Goal: Information Seeking & Learning: Learn about a topic

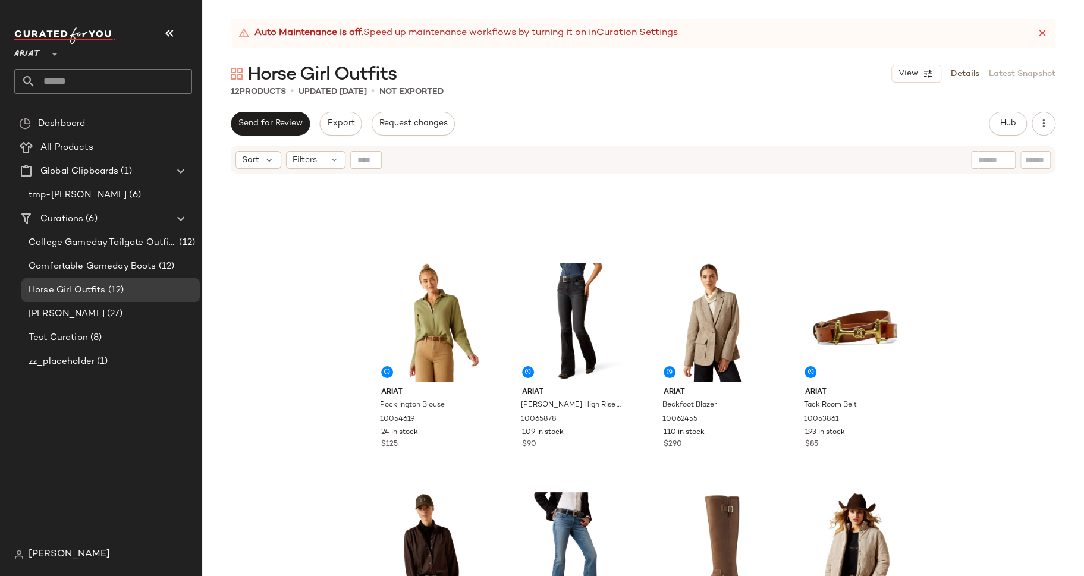
scroll to position [259, 0]
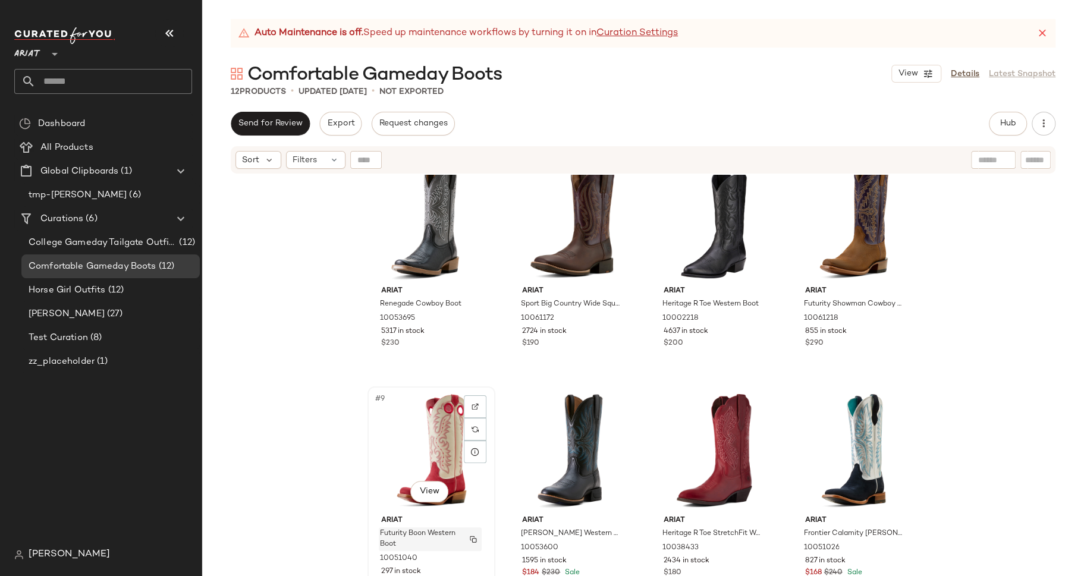
scroll to position [12, 0]
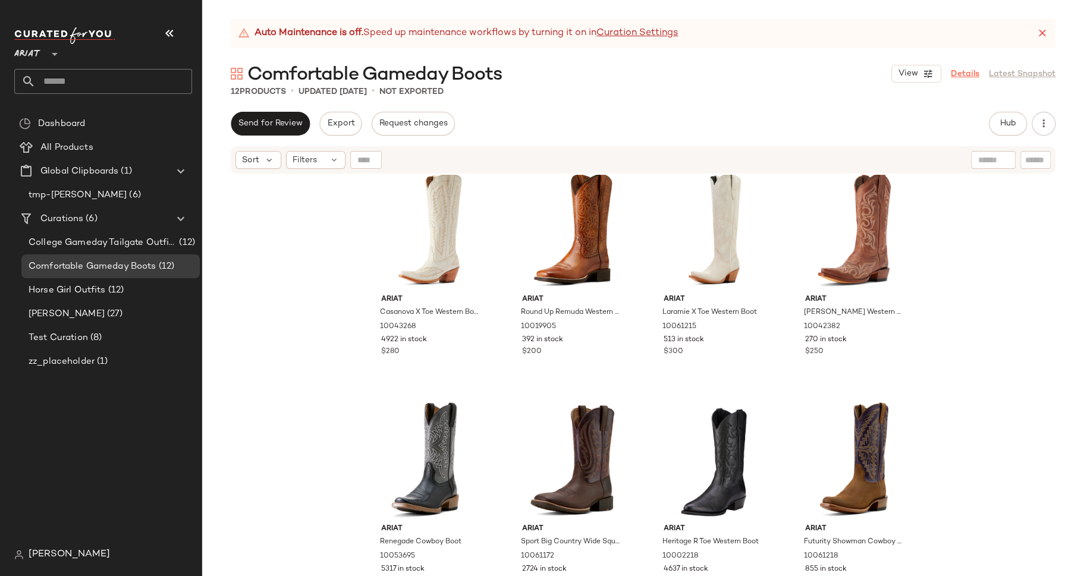
click at [971, 69] on link "Details" at bounding box center [965, 74] width 29 height 12
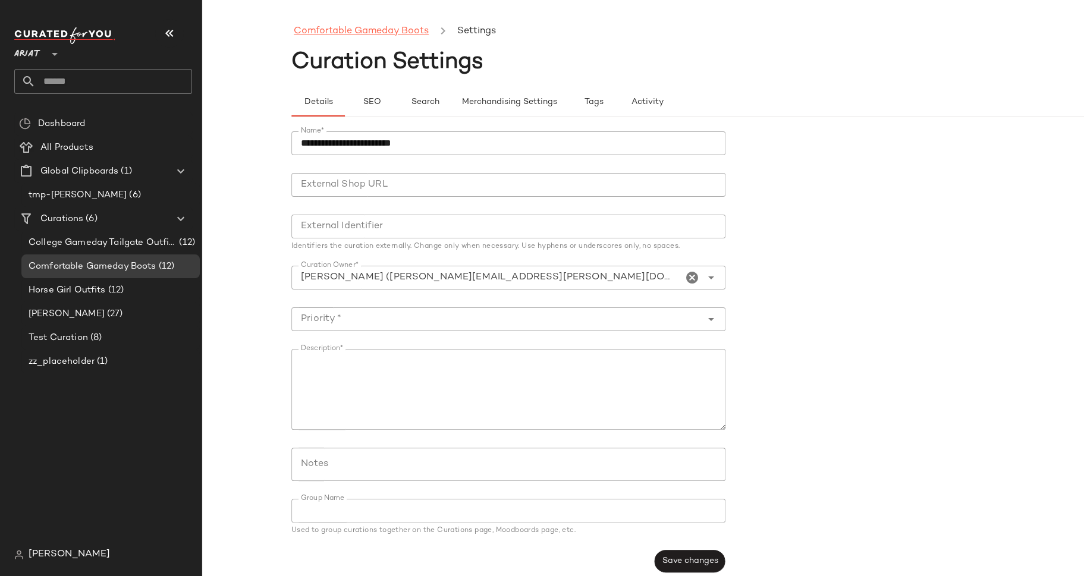
click at [368, 27] on link "Comfortable Gameday Boots" at bounding box center [361, 31] width 135 height 15
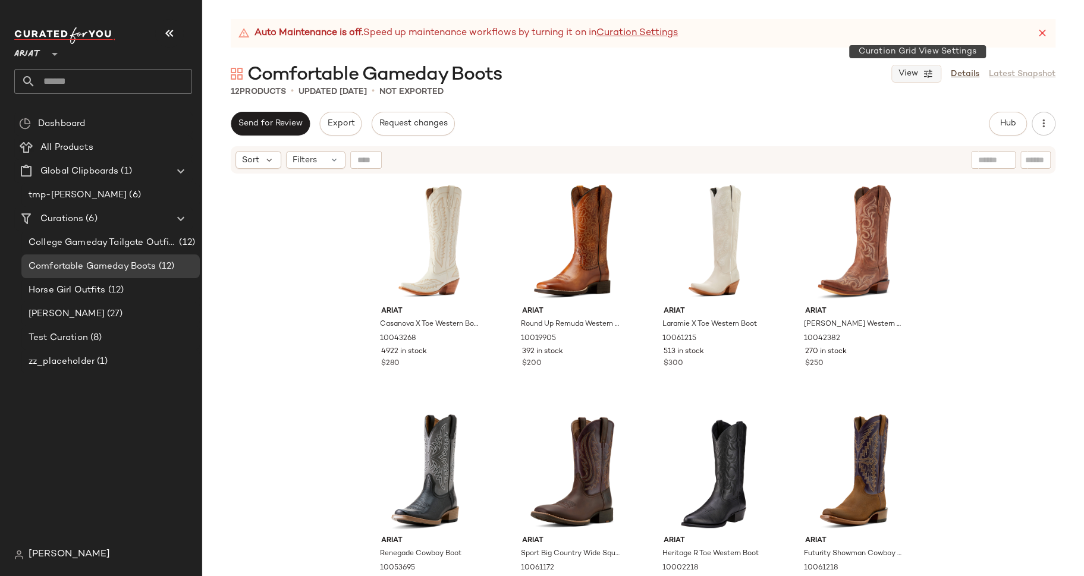
click at [936, 75] on button "View" at bounding box center [917, 74] width 50 height 18
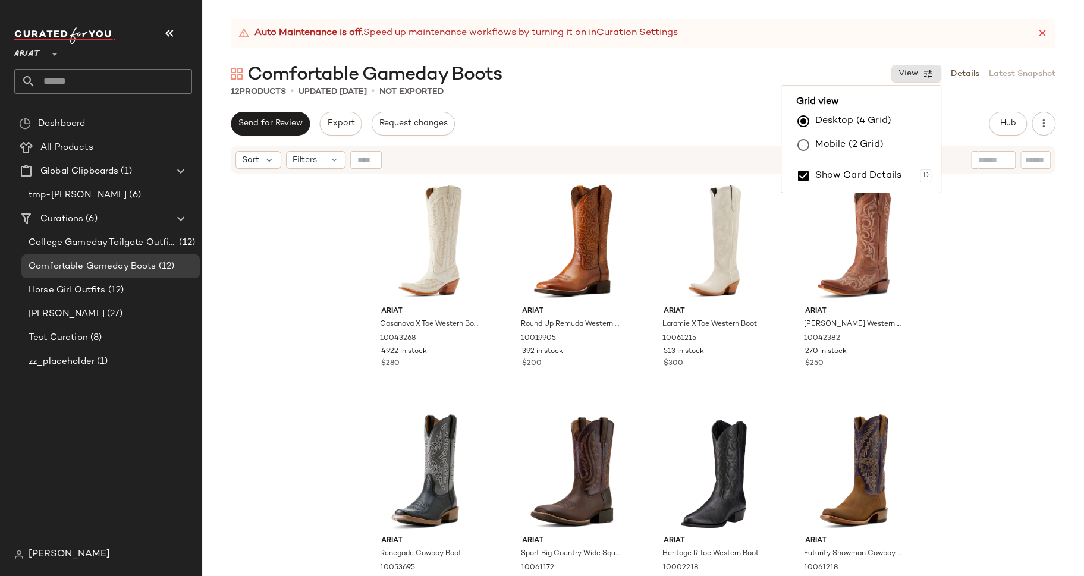
click at [960, 95] on div "12 Products • updated Oct 7th • Not Exported" at bounding box center [643, 92] width 882 height 12
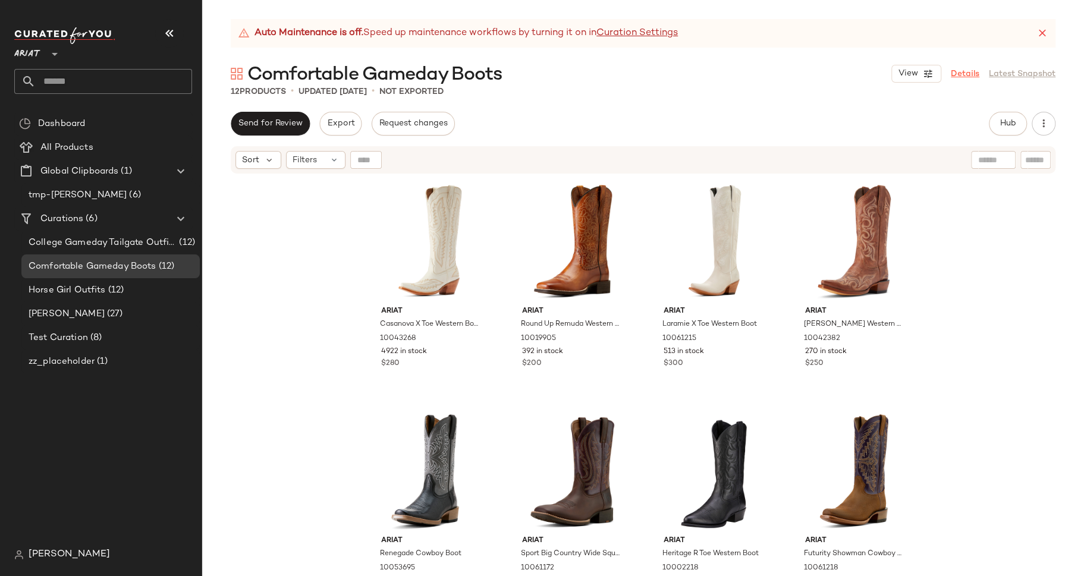
click at [961, 76] on link "Details" at bounding box center [965, 74] width 29 height 12
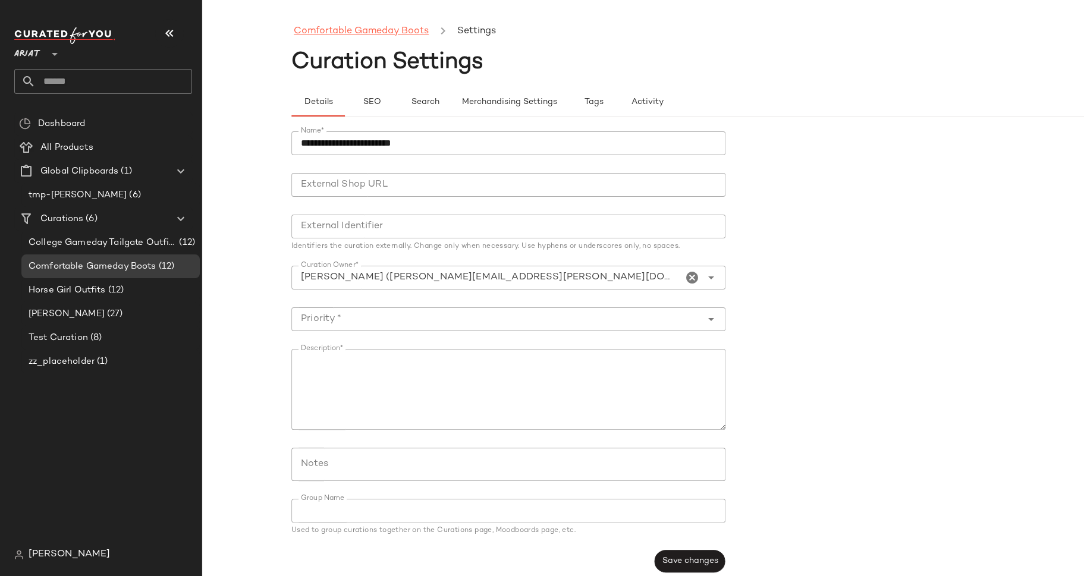
click at [393, 27] on link "Comfortable Gameday Boots" at bounding box center [361, 31] width 135 height 15
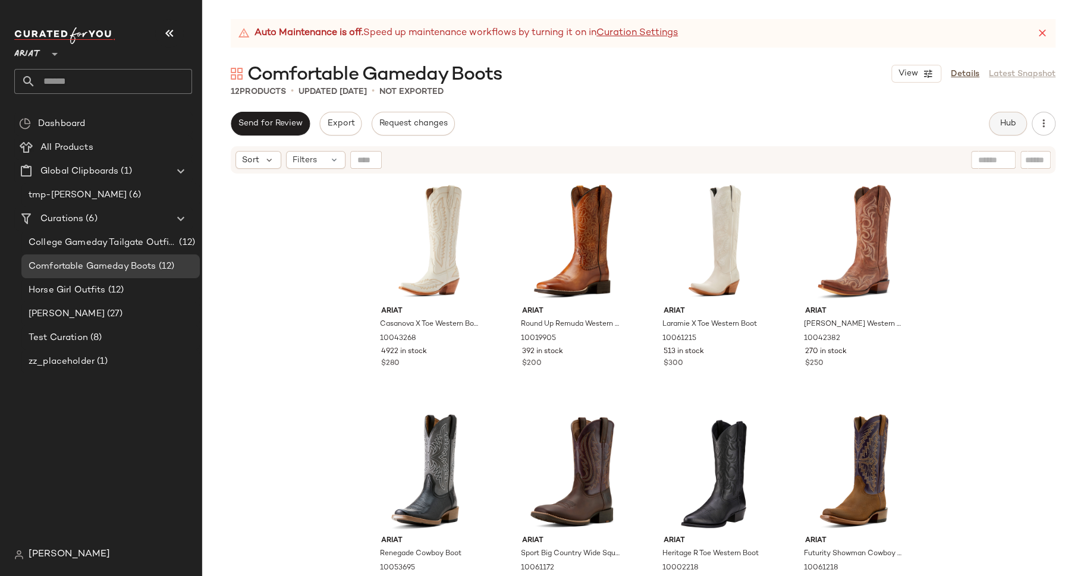
click at [1009, 131] on button "Hub" at bounding box center [1008, 124] width 38 height 24
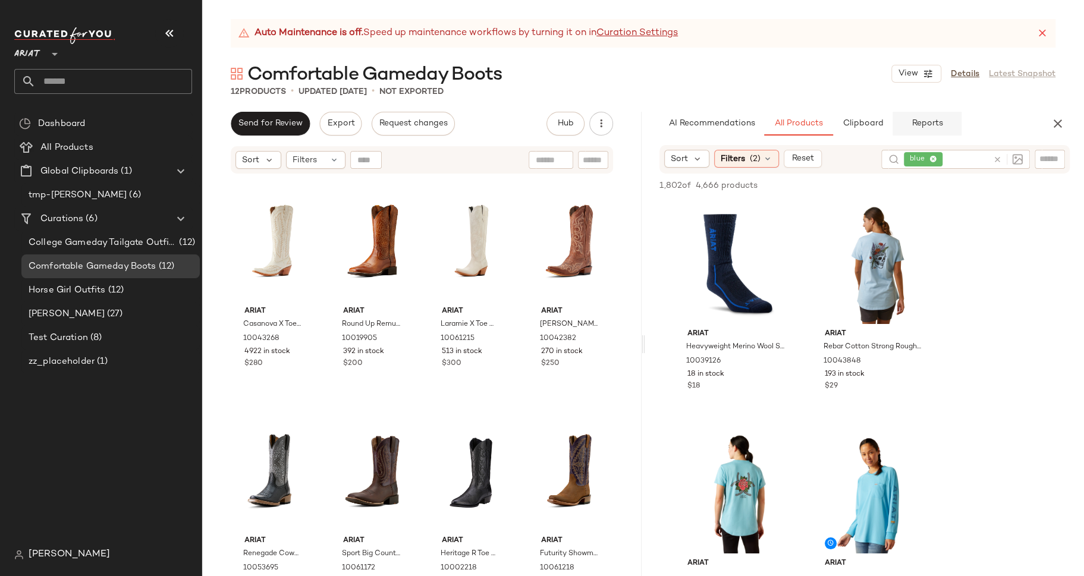
click at [914, 117] on button "Reports" at bounding box center [927, 124] width 69 height 24
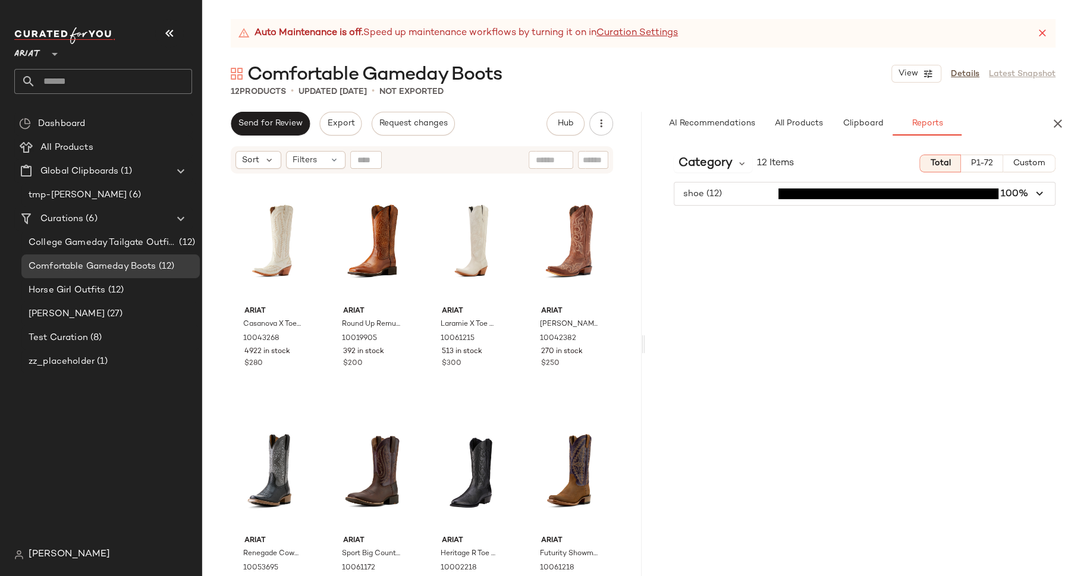
click at [810, 188] on span "button" at bounding box center [865, 194] width 381 height 23
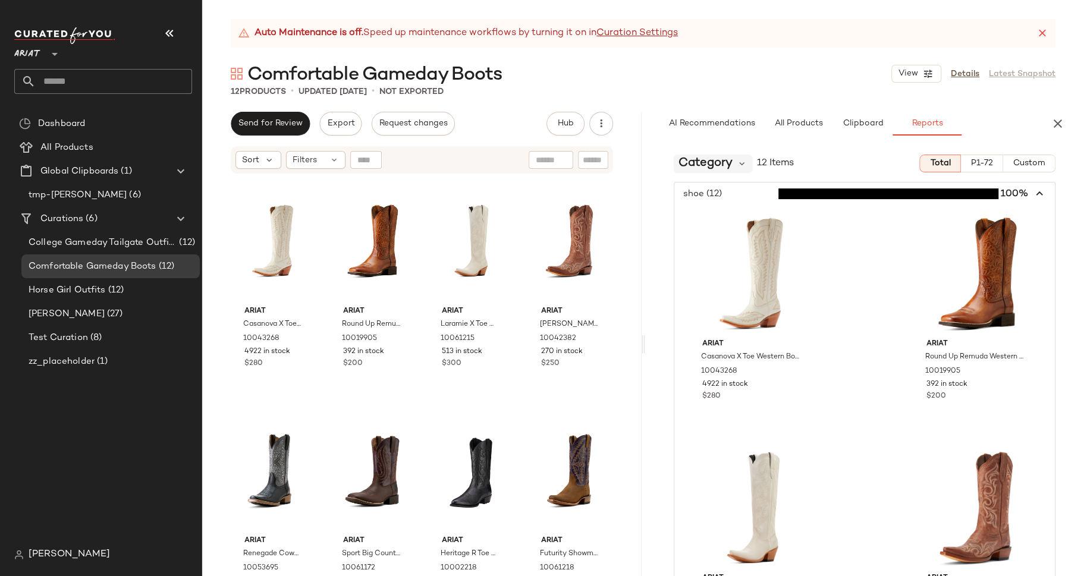
click at [728, 164] on span "Category" at bounding box center [706, 164] width 54 height 18
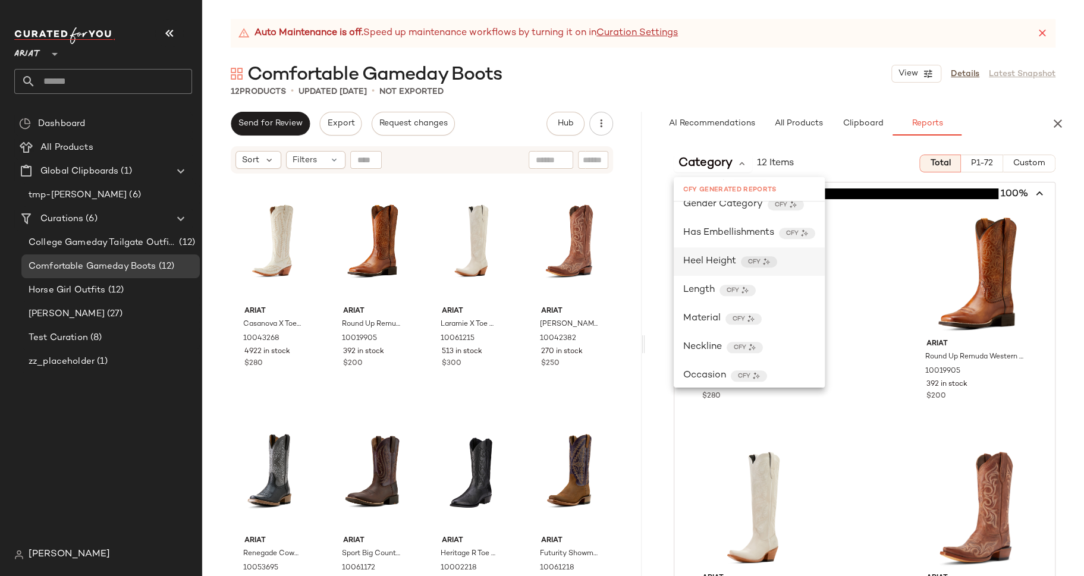
scroll to position [415, 0]
click at [744, 207] on span "Gender Category" at bounding box center [724, 203] width 80 height 14
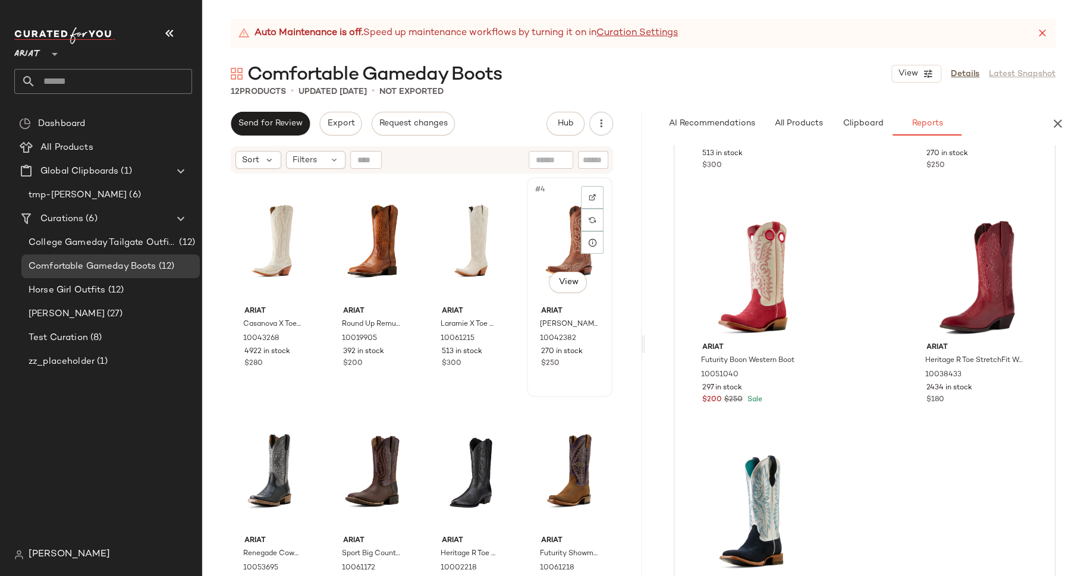
scroll to position [250, 0]
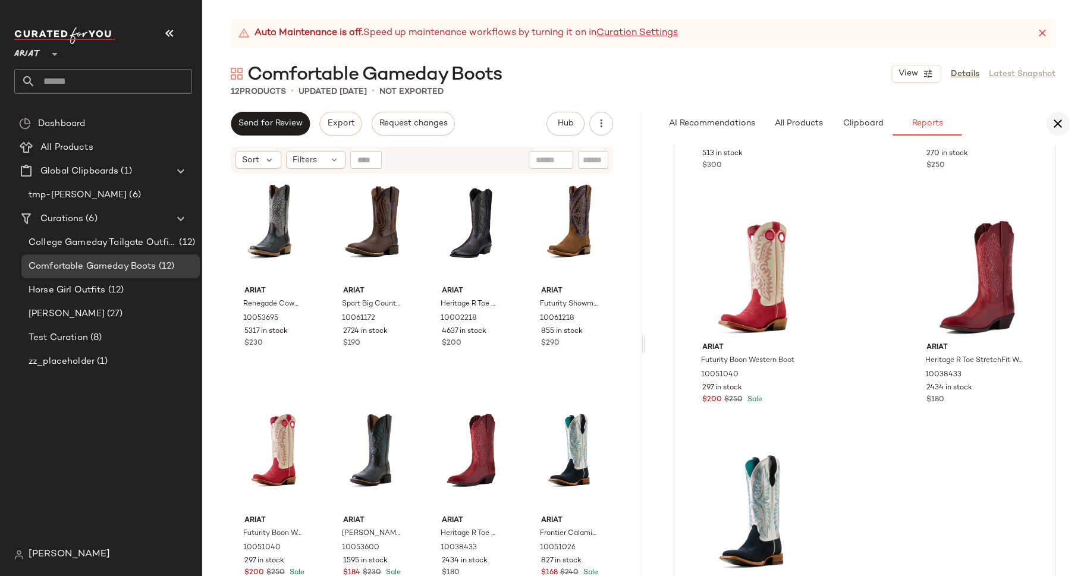
click at [1057, 130] on icon "button" at bounding box center [1058, 124] width 14 height 14
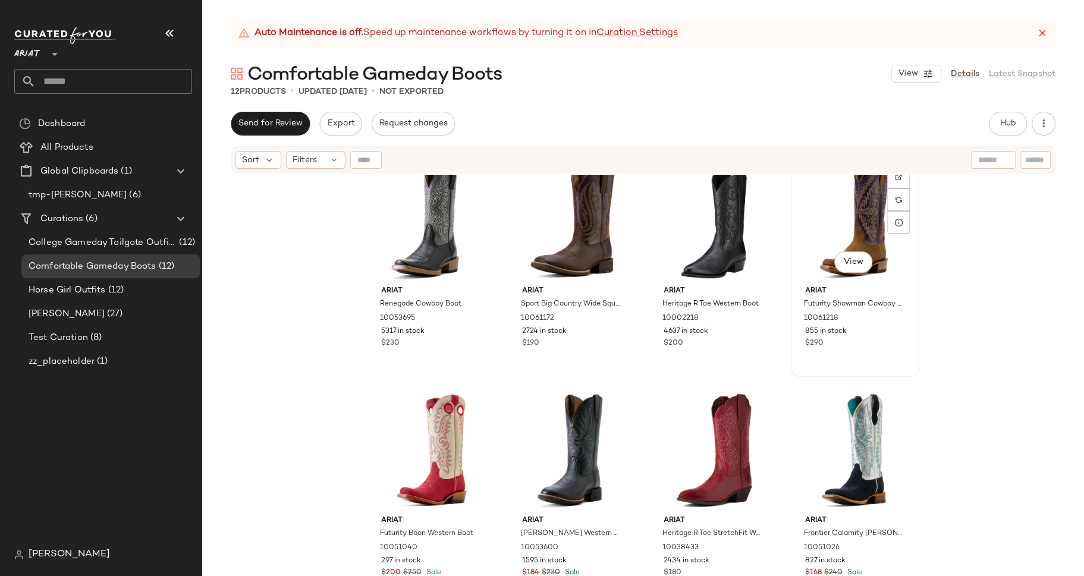
scroll to position [0, 0]
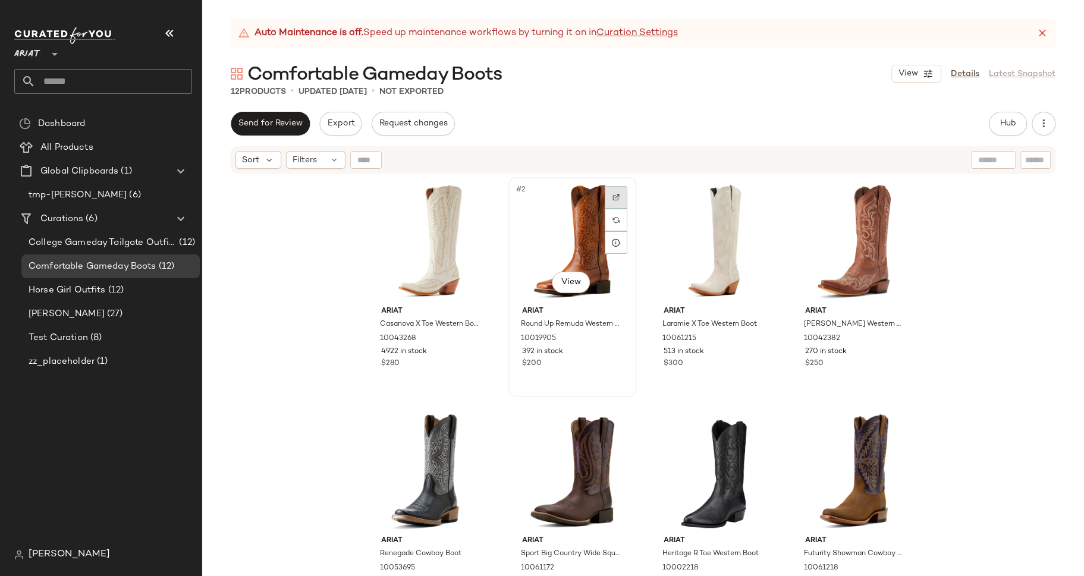
click at [617, 199] on div at bounding box center [616, 197] width 23 height 23
click at [613, 426] on img at bounding box center [616, 427] width 7 height 7
